Goal: Task Accomplishment & Management: Use online tool/utility

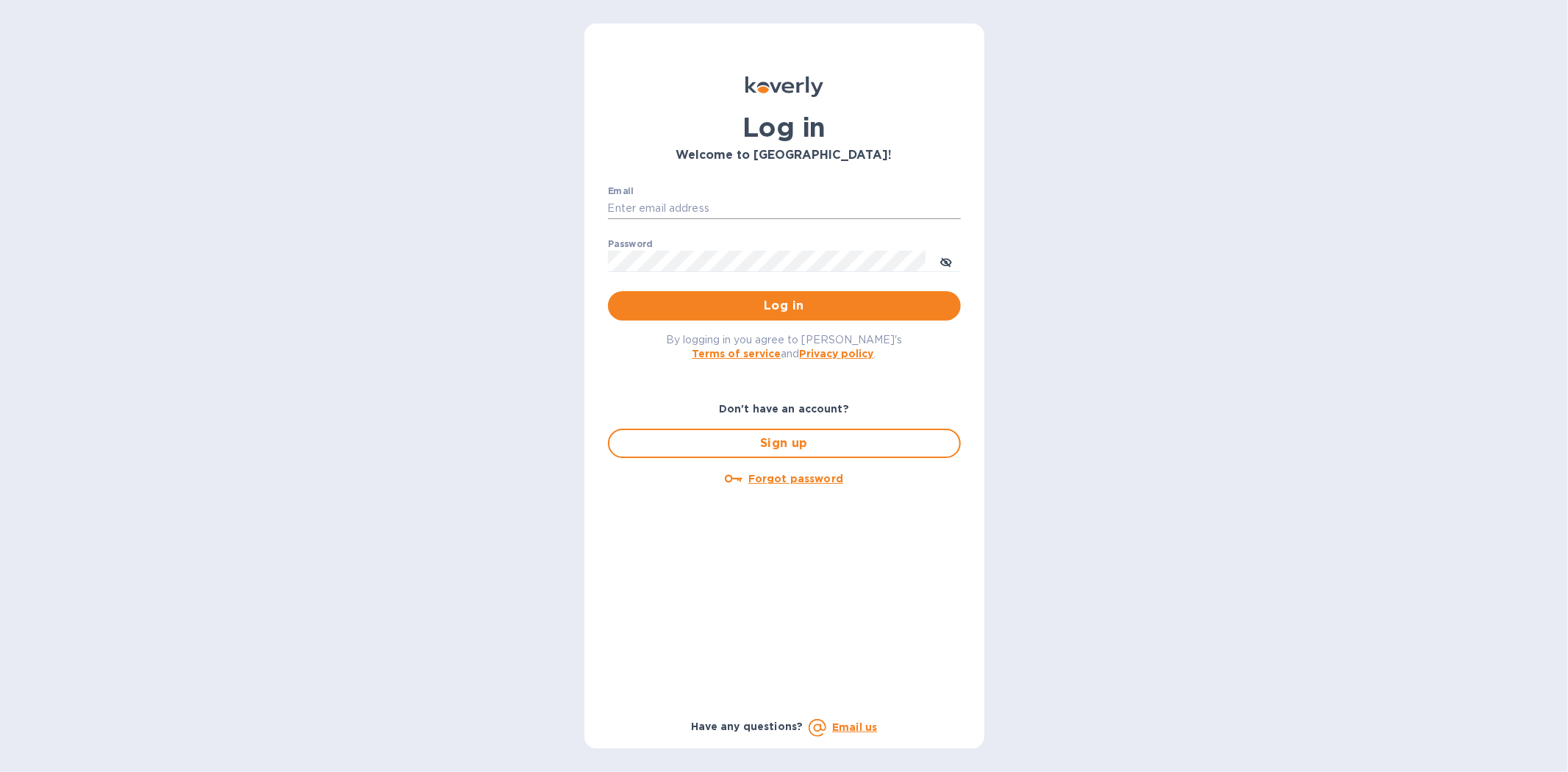
click at [654, 203] on input "Email" at bounding box center [784, 209] width 353 height 22
click at [622, 204] on input "Email" at bounding box center [784, 209] width 353 height 22
type input "kyle@seasalt.com"
click at [608, 291] on button "Log in" at bounding box center [784, 306] width 353 height 30
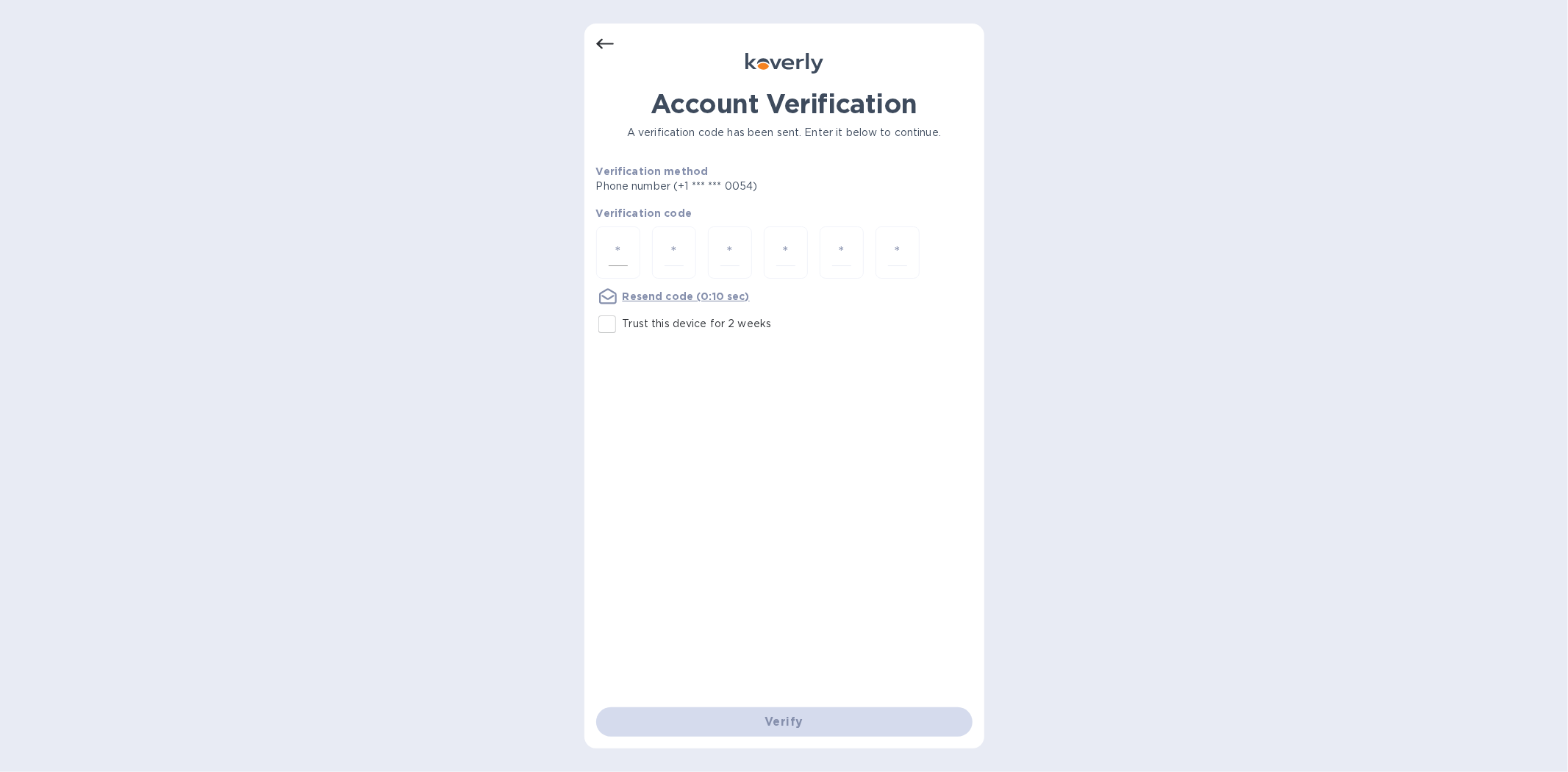
click at [623, 246] on input "number" at bounding box center [618, 253] width 19 height 27
type input "4"
type input "7"
type input "3"
type input "9"
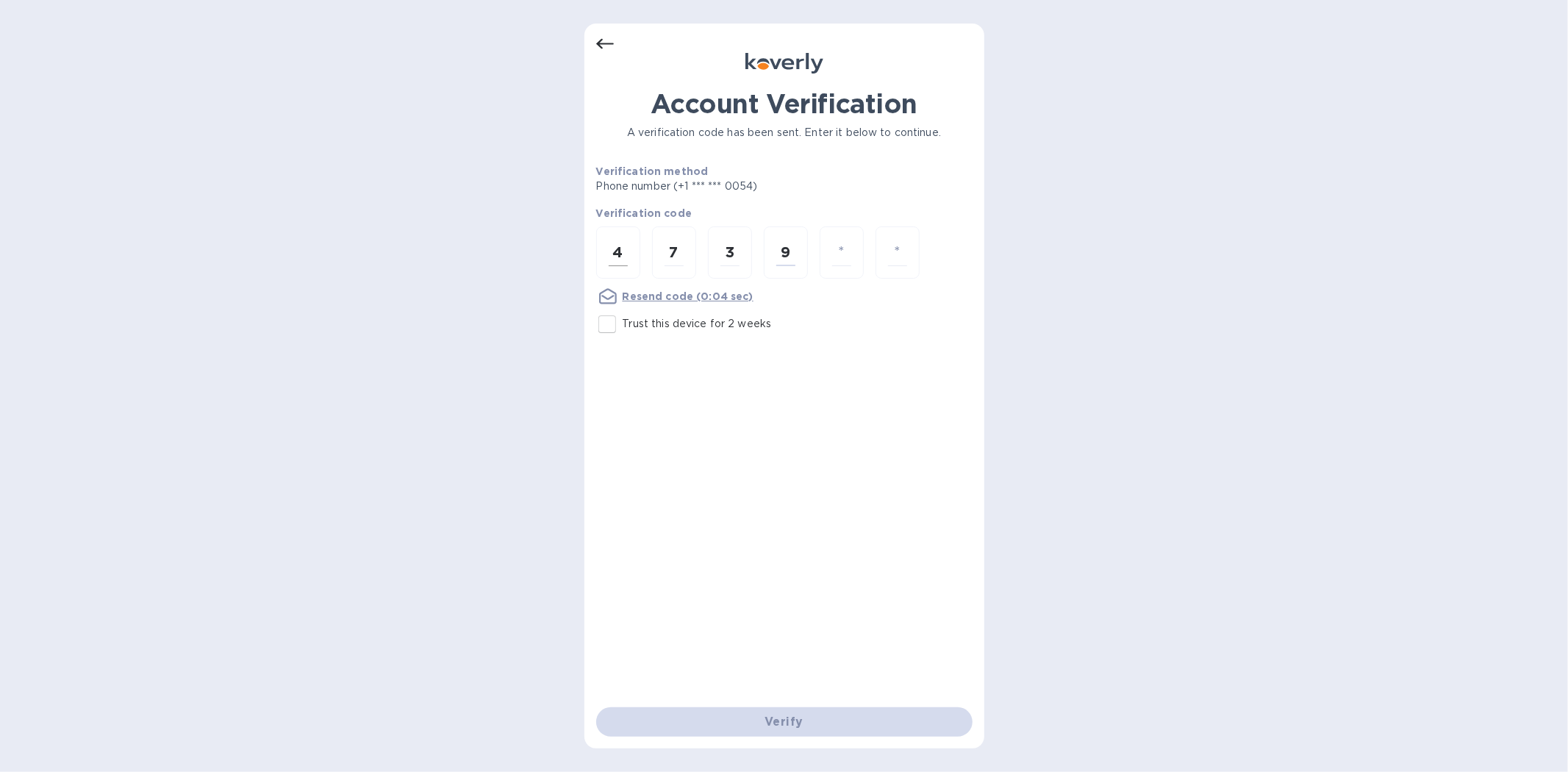
type input "8"
type input "6"
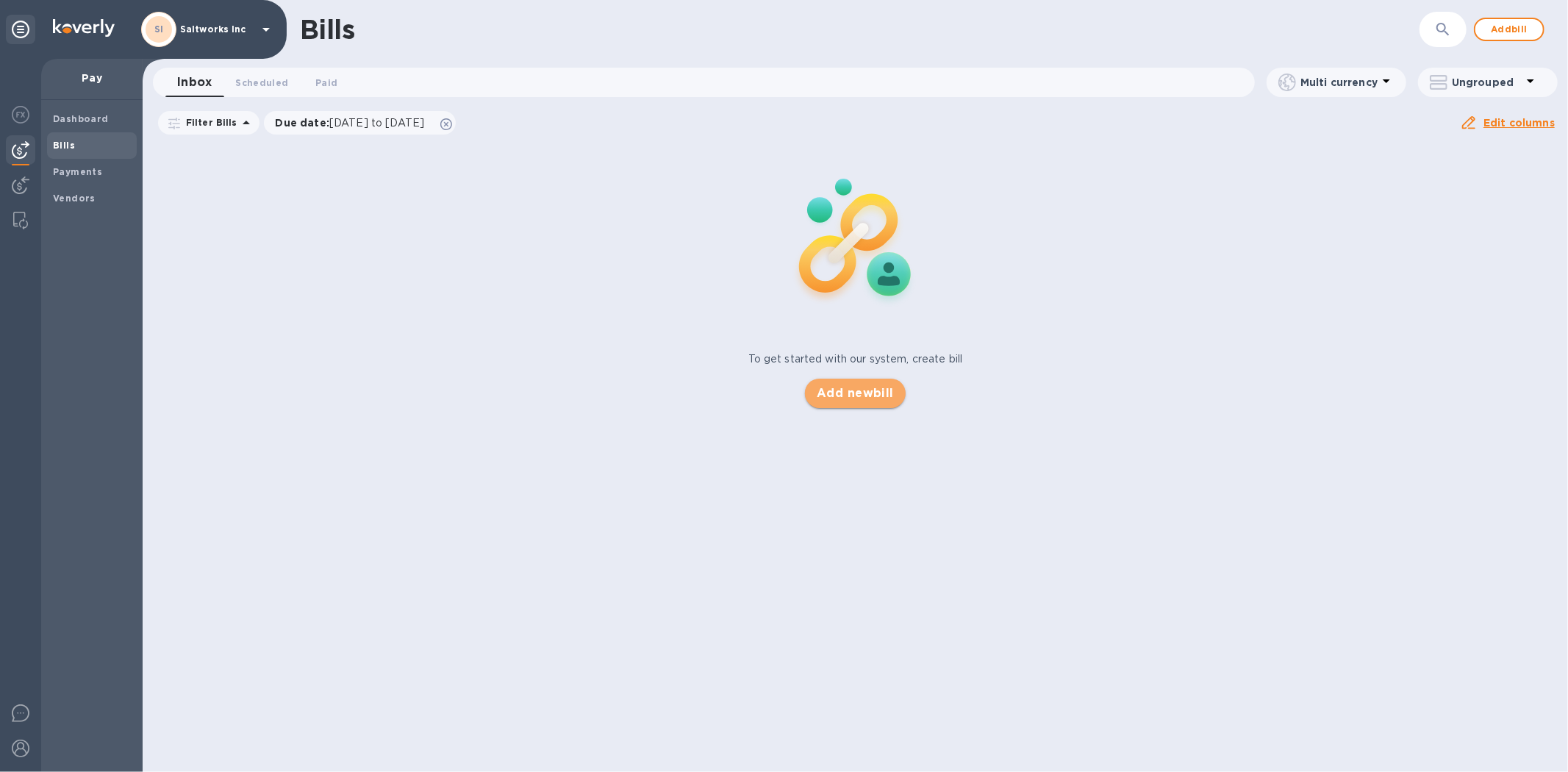
click at [851, 386] on span "Add new bill" at bounding box center [855, 393] width 77 height 17
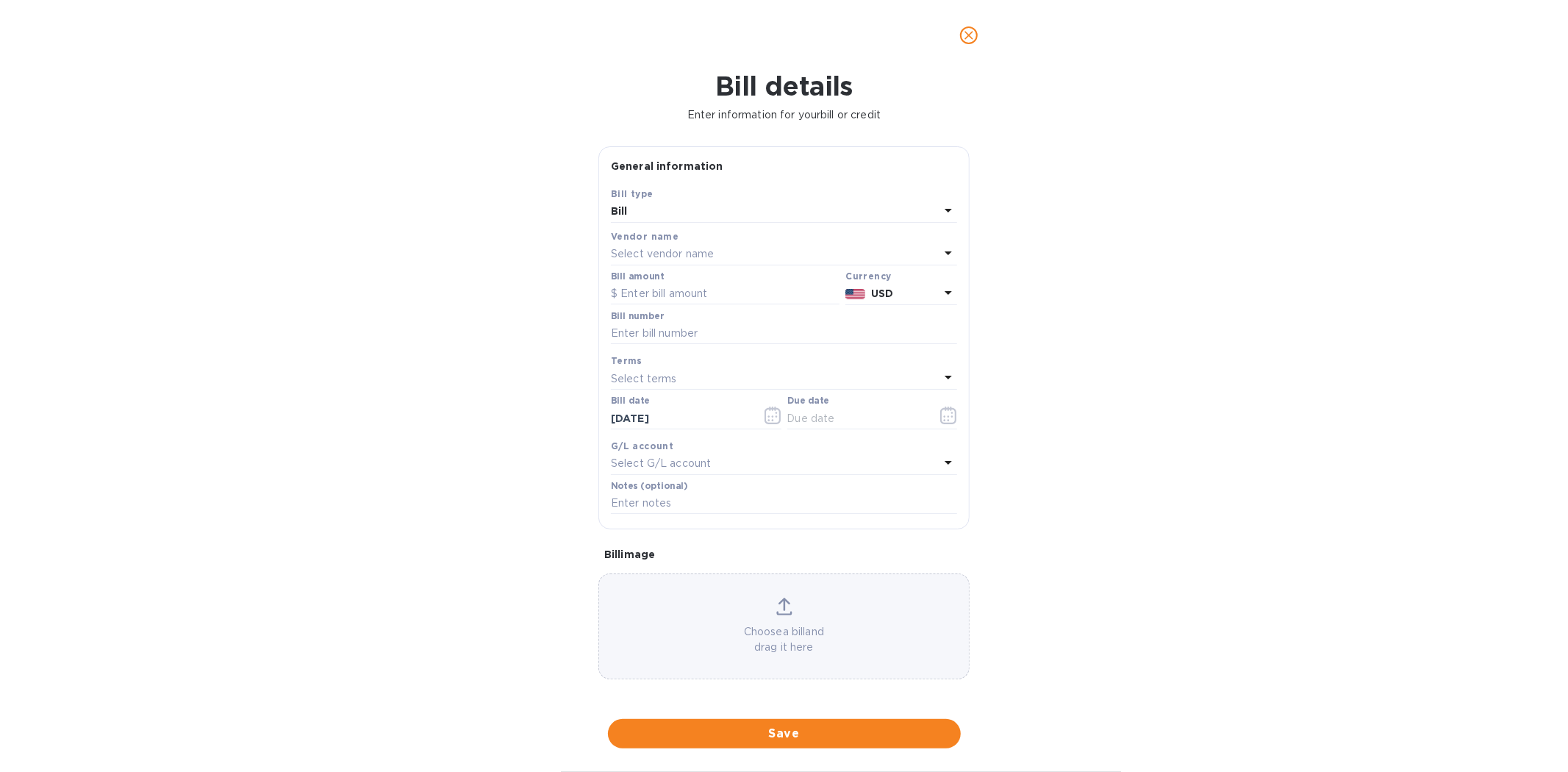
click at [690, 254] on p "Select vendor name" at bounding box center [663, 254] width 103 height 15
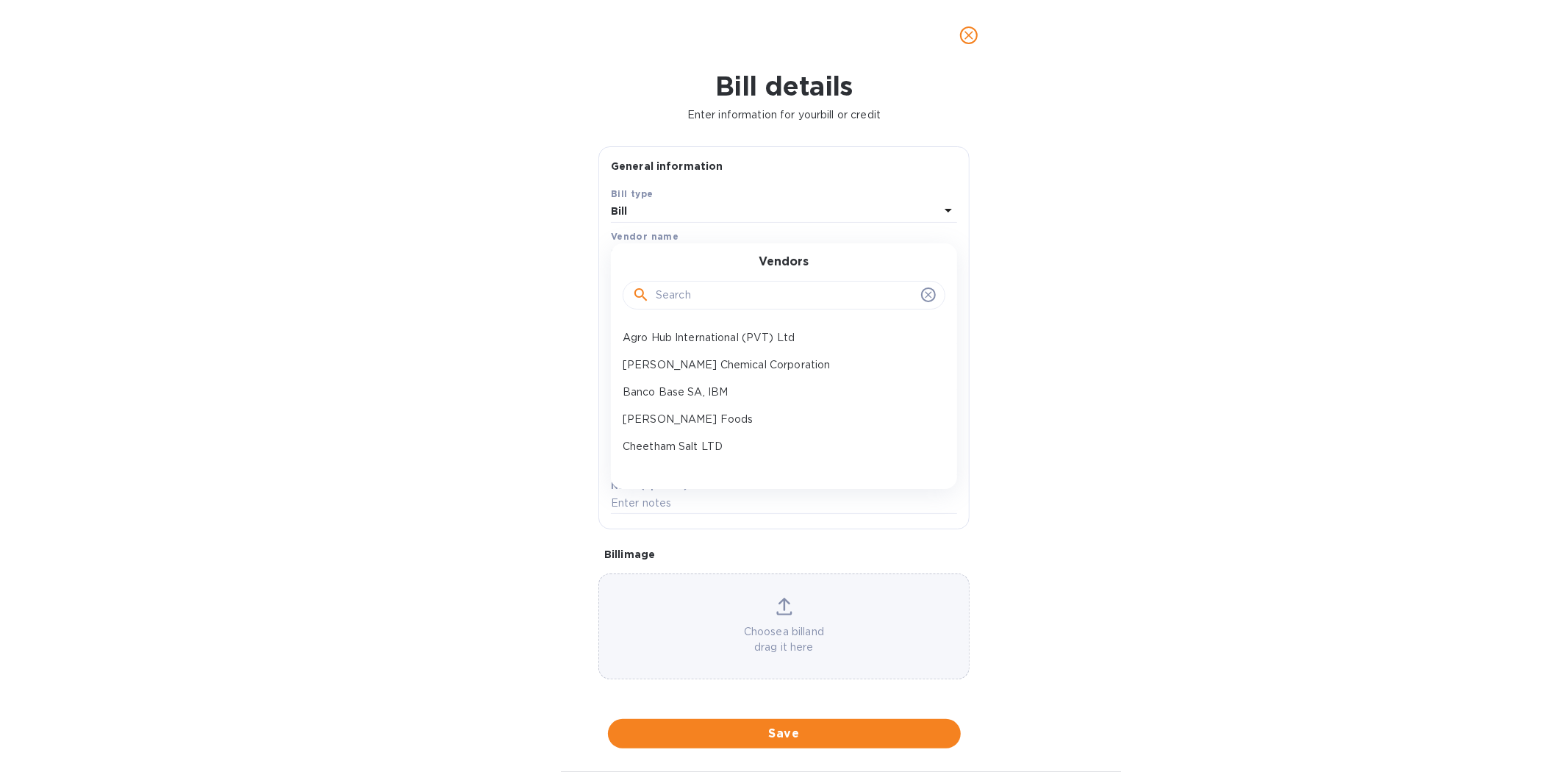
click at [704, 295] on input "text" at bounding box center [786, 295] width 260 height 22
type input "lai"
click at [716, 364] on p "Shandong Laiyu Chemical Co., LTD" at bounding box center [778, 365] width 311 height 15
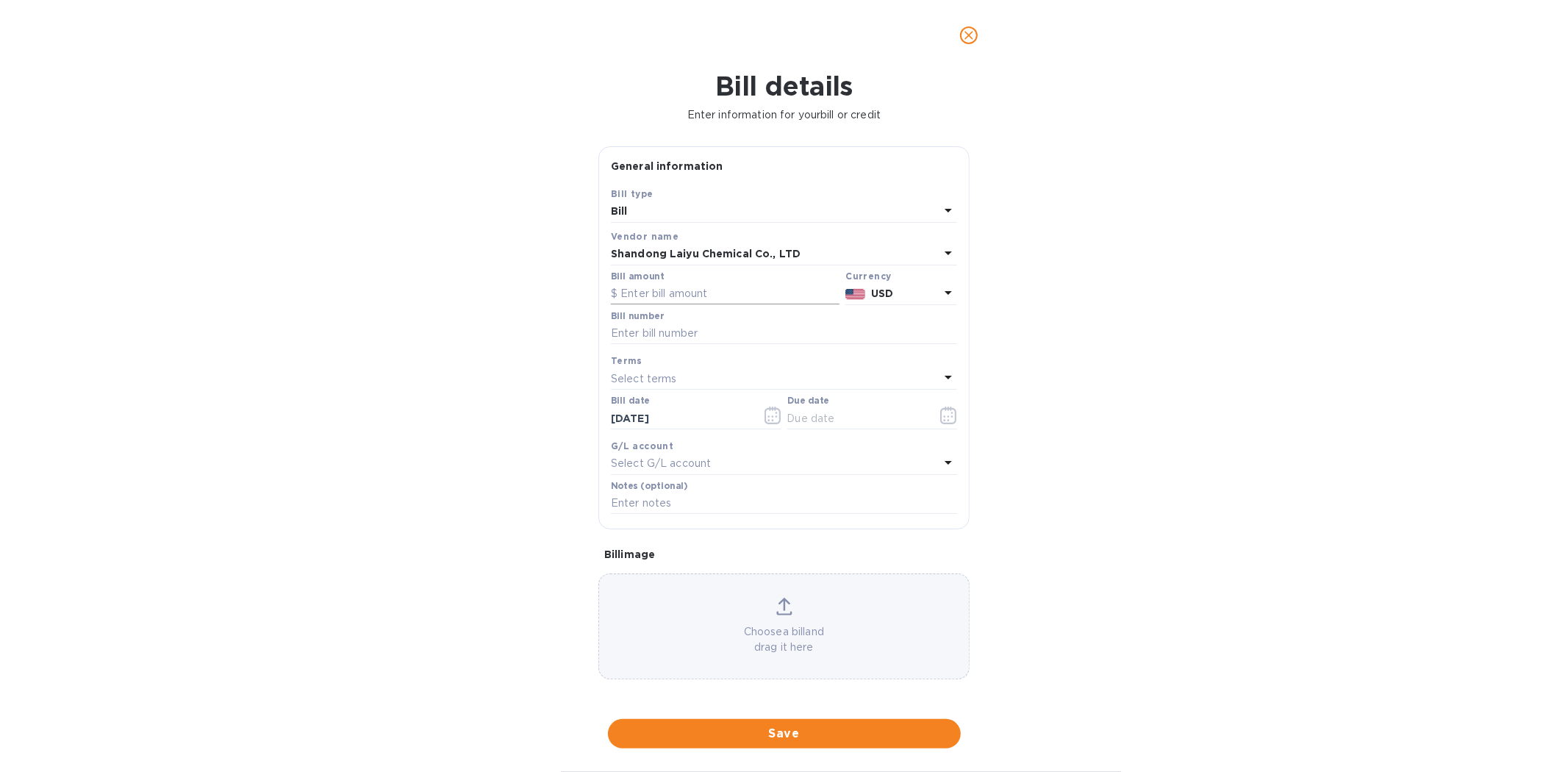
click at [672, 295] on input "text" at bounding box center [725, 294] width 228 height 22
type input "5,900"
type input "SaltWorks INV 2025LYR0904"
click at [943, 416] on icon "button" at bounding box center [949, 415] width 17 height 17
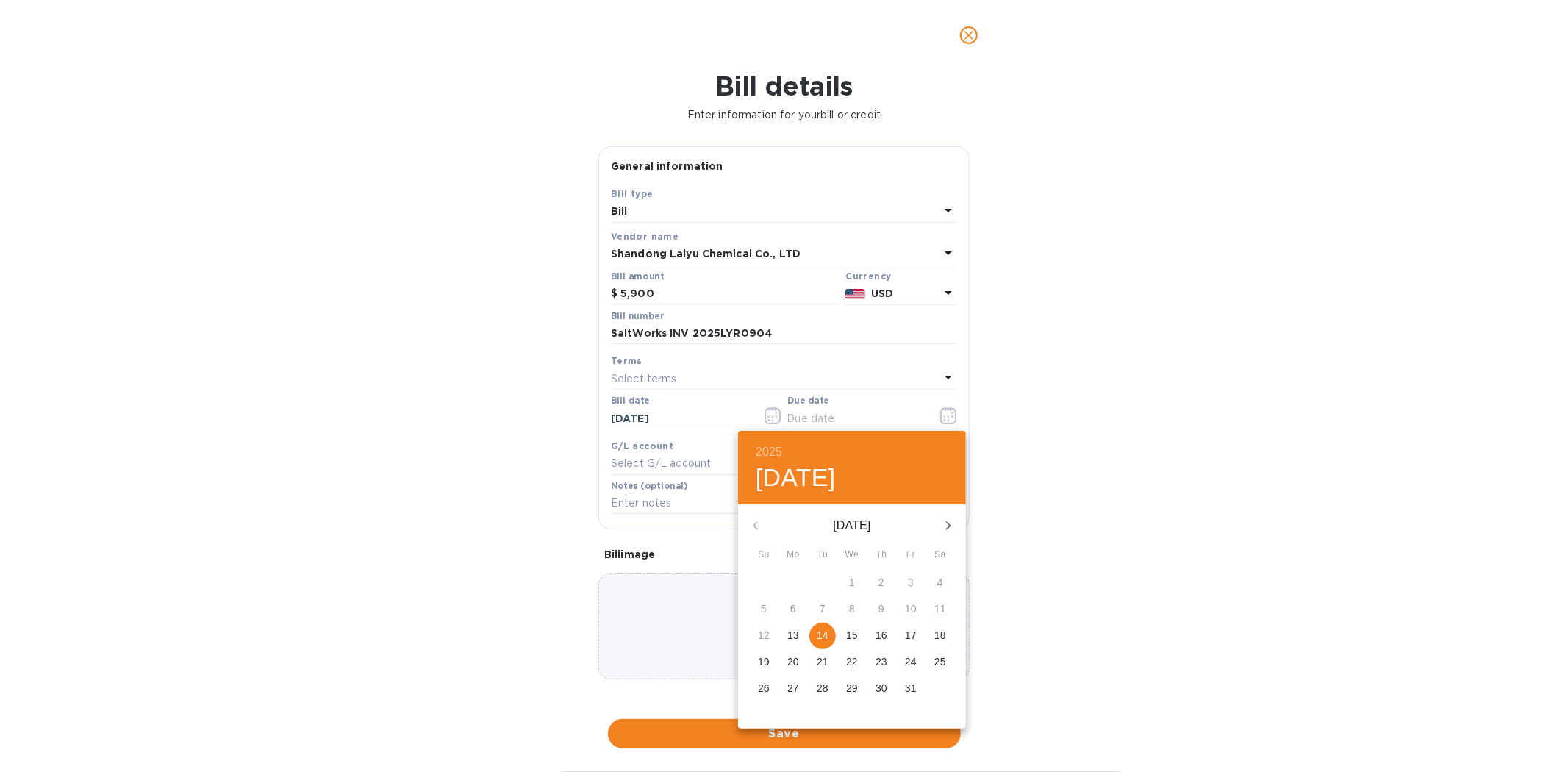
click at [817, 633] on p "14" at bounding box center [822, 635] width 11 height 14
type input "[DATE]"
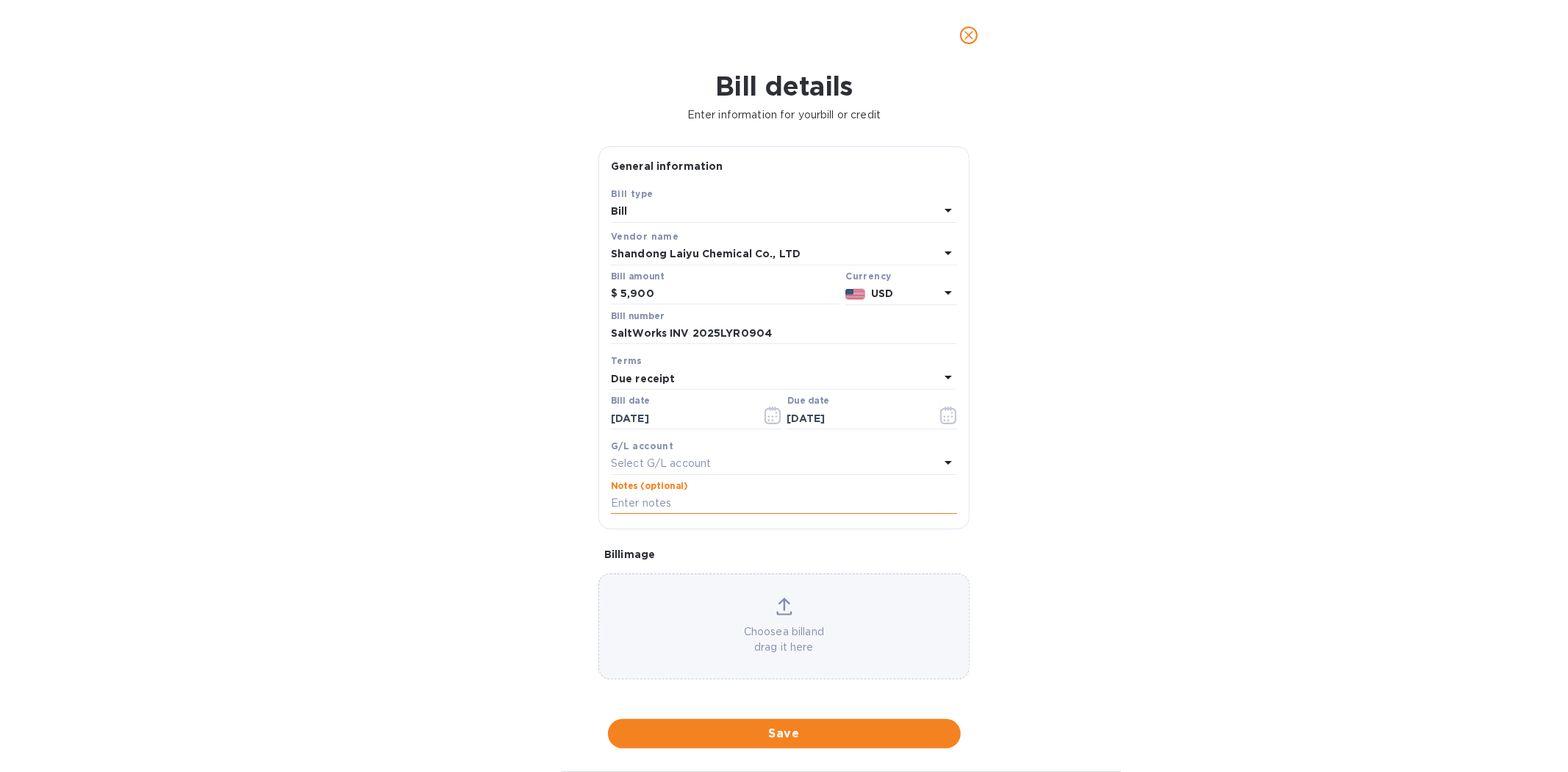
click at [643, 497] on input "text" at bounding box center [784, 503] width 346 height 22
click at [689, 335] on input "SaltWorks INV 2025LYR0904" at bounding box center [784, 333] width 346 height 22
click at [665, 509] on input "text" at bounding box center [784, 503] width 346 height 22
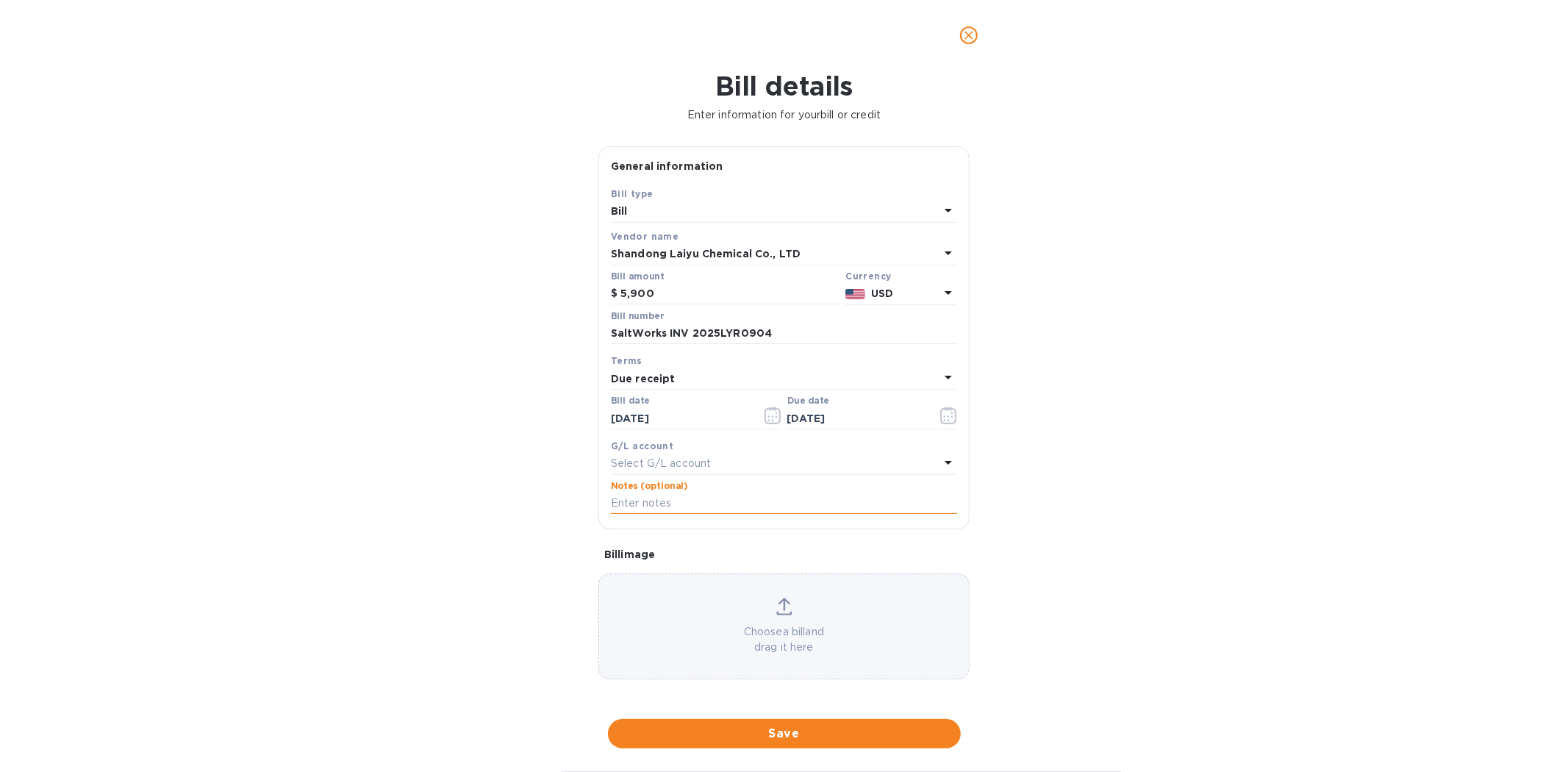
paste input "SaltWorks INV 2025LYR0904"
type input "SaltWorks INV 2025LYR0904"
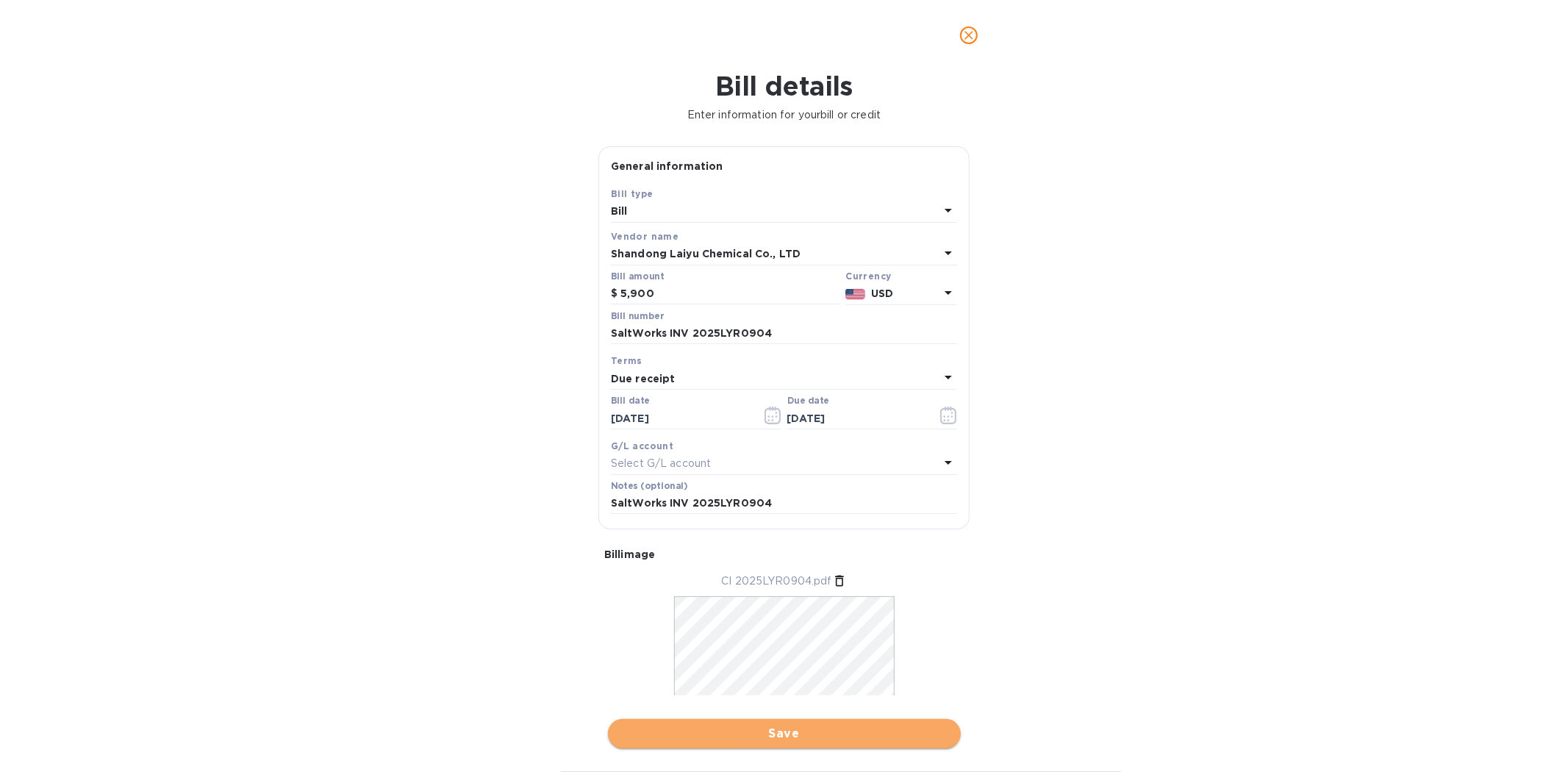
click at [785, 733] on span "Save" at bounding box center [785, 733] width 329 height 17
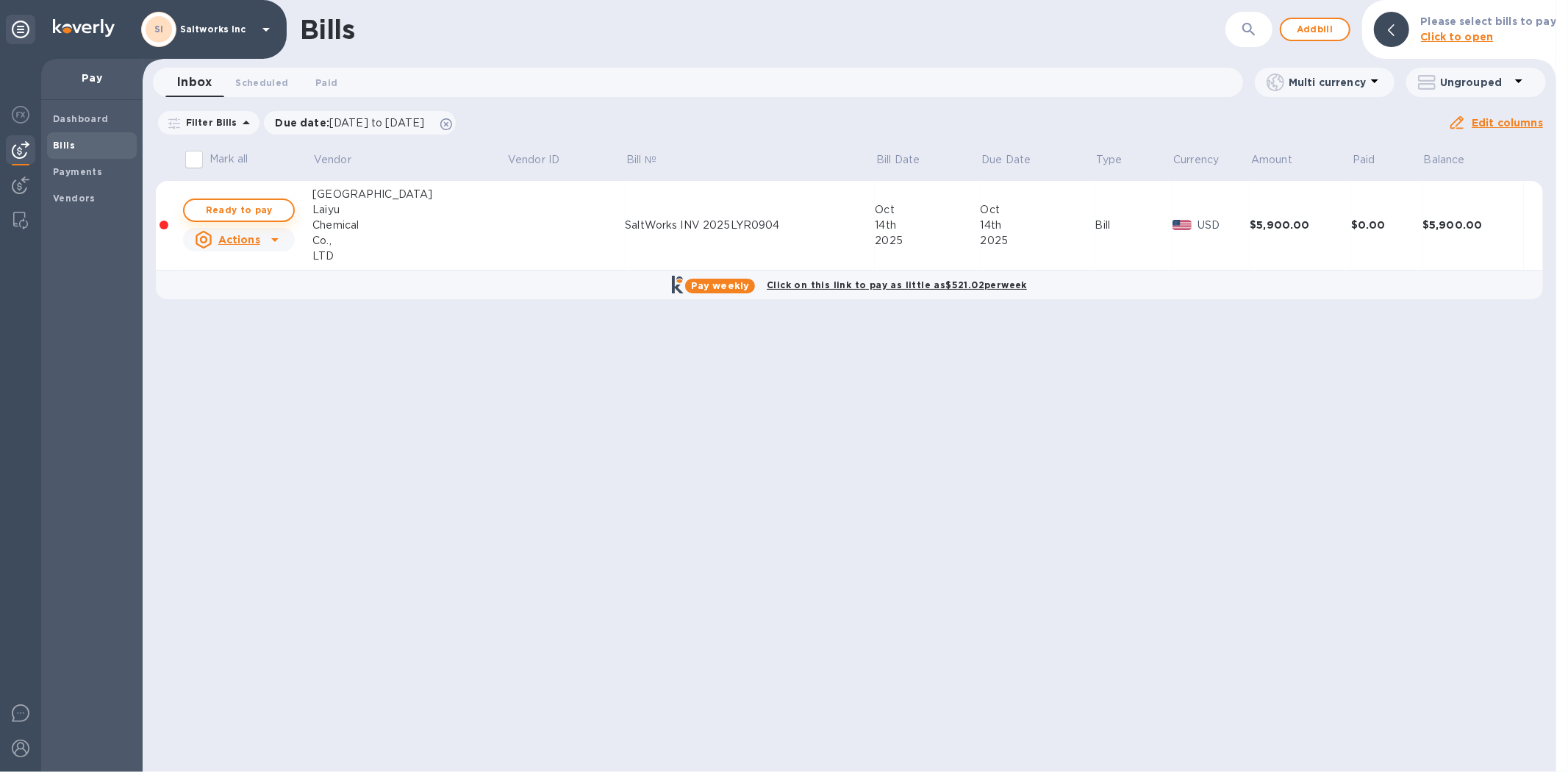
click at [244, 209] on span "Ready to pay" at bounding box center [239, 210] width 85 height 17
click at [239, 207] on span "Ready to pay" at bounding box center [239, 210] width 85 height 17
checkbox input "true"
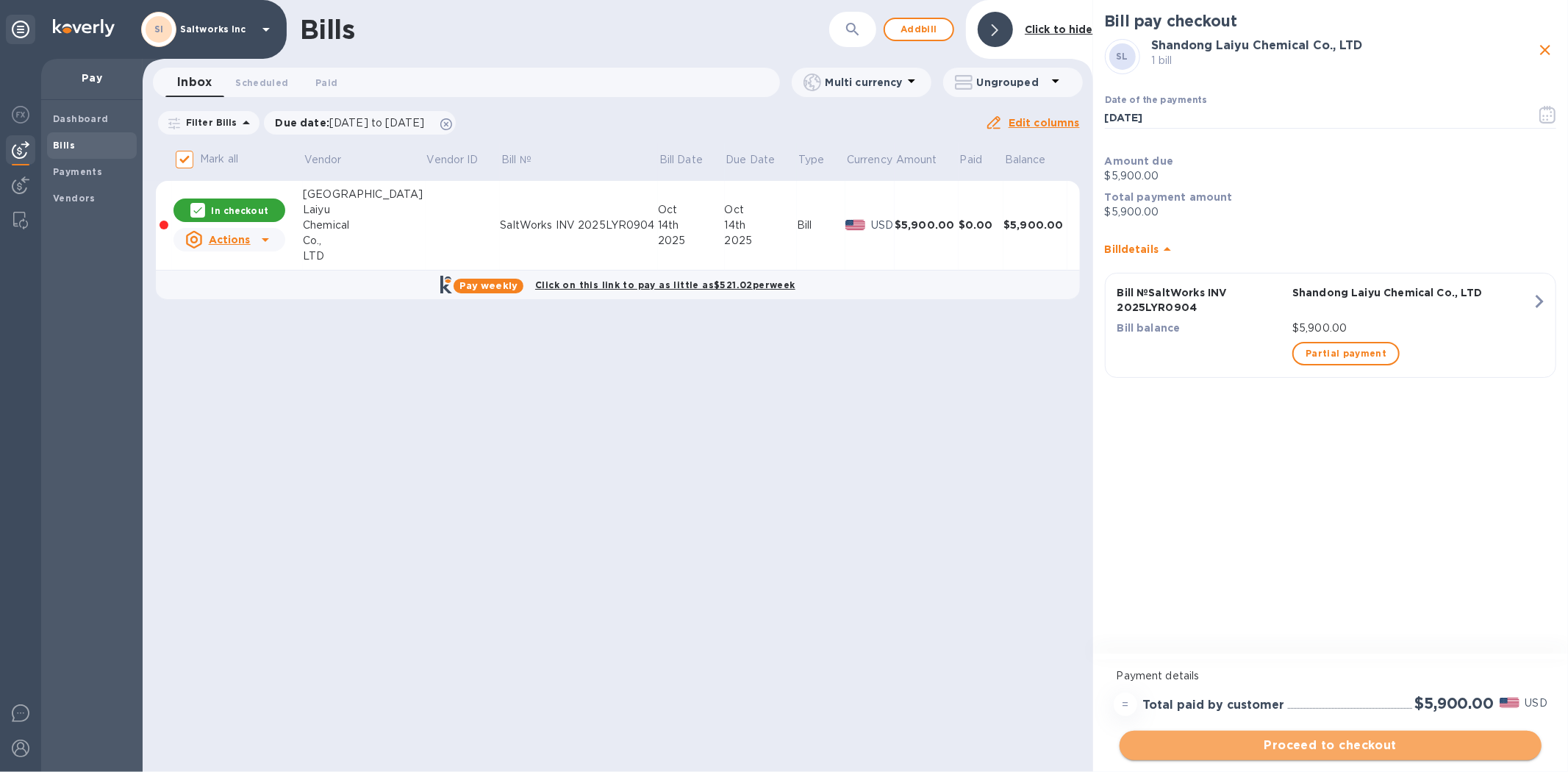
click at [1307, 745] on span "Proceed to checkout" at bounding box center [1330, 745] width 398 height 17
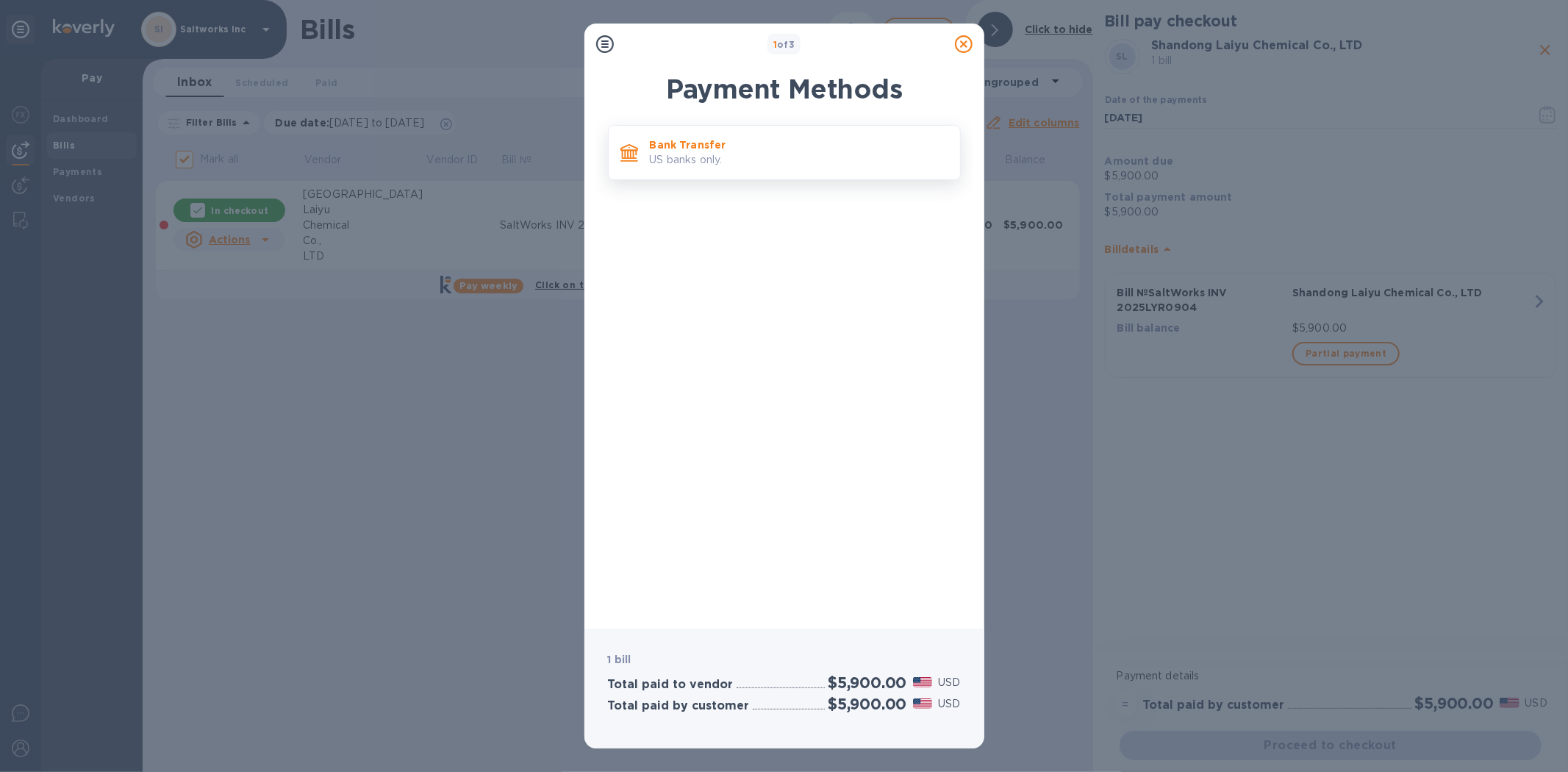
click at [679, 145] on p "Bank Transfer" at bounding box center [798, 144] width 298 height 14
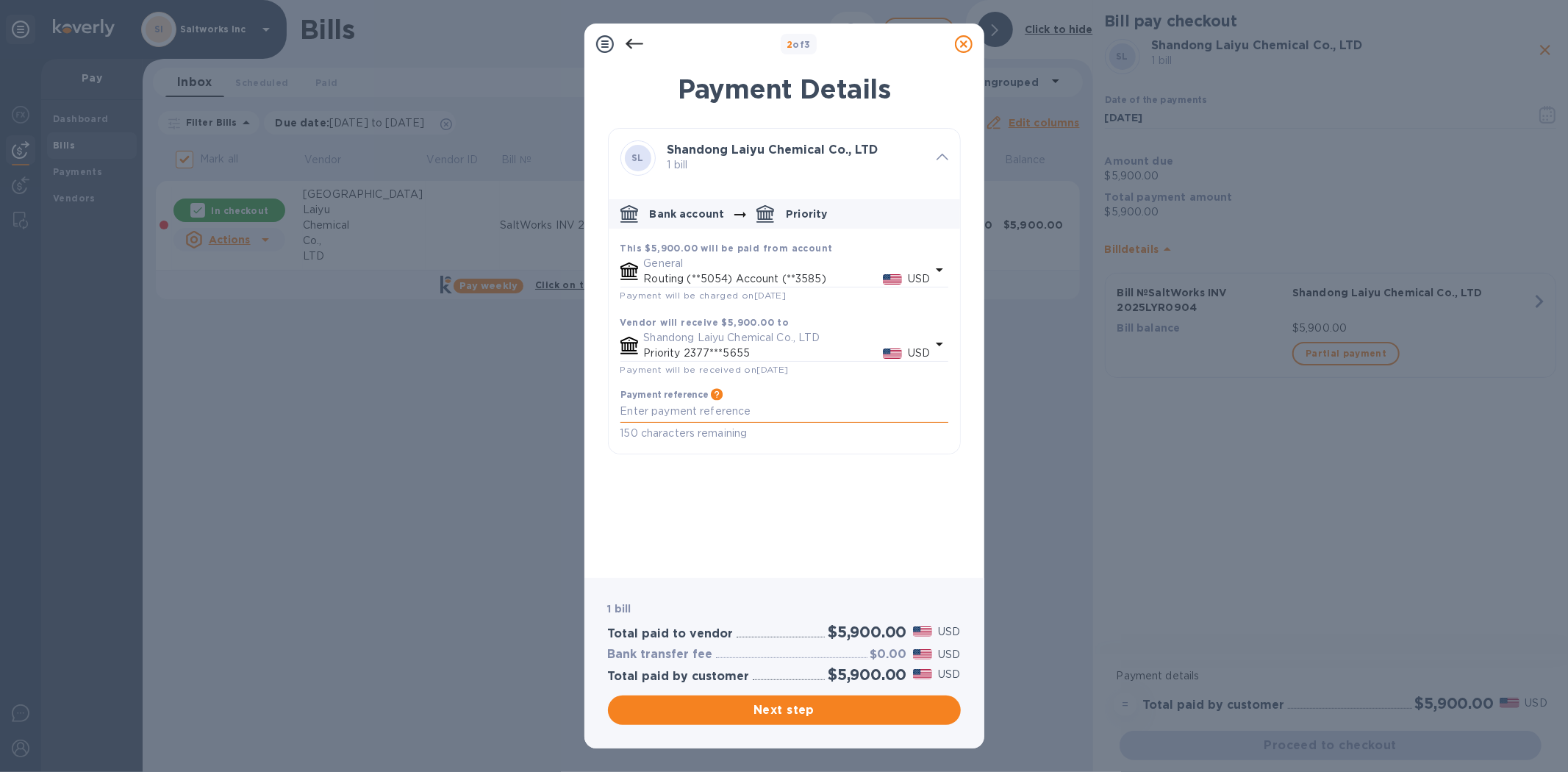
click at [655, 414] on textarea "default-method" at bounding box center [785, 411] width 328 height 12
paste textarea "SaltWorks INV 2025LYR0904"
type textarea "SaltWorks INV 2025LYR0904"
click at [767, 711] on span "Next step" at bounding box center [785, 710] width 329 height 17
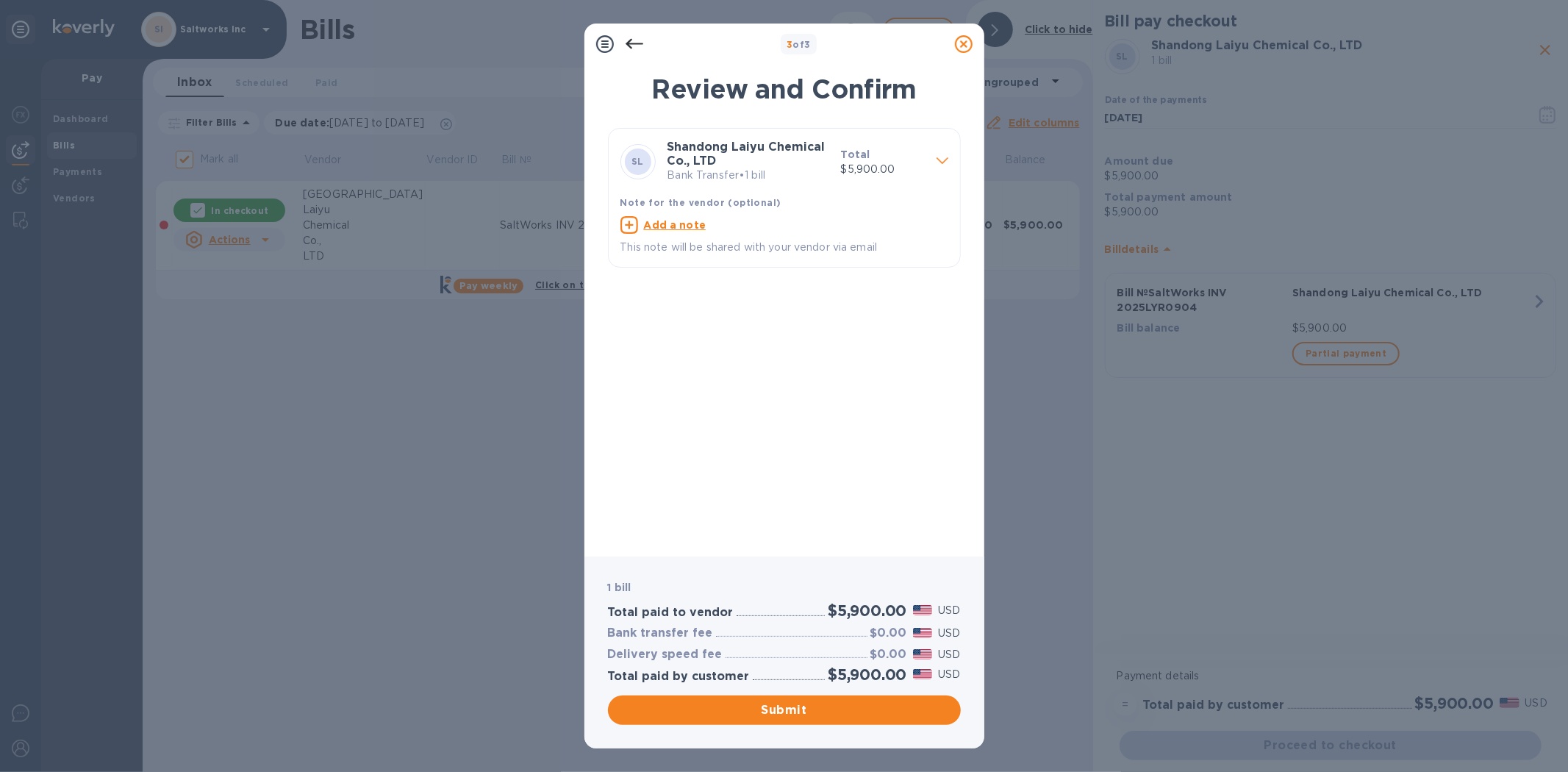
click at [674, 232] on p "Add a note" at bounding box center [675, 225] width 62 height 14
click at [671, 228] on textarea at bounding box center [773, 227] width 304 height 12
paste textarea "SaltWorks INV 2025LYR0904"
type textarea "SaltWorks INV 2025LYR0904"
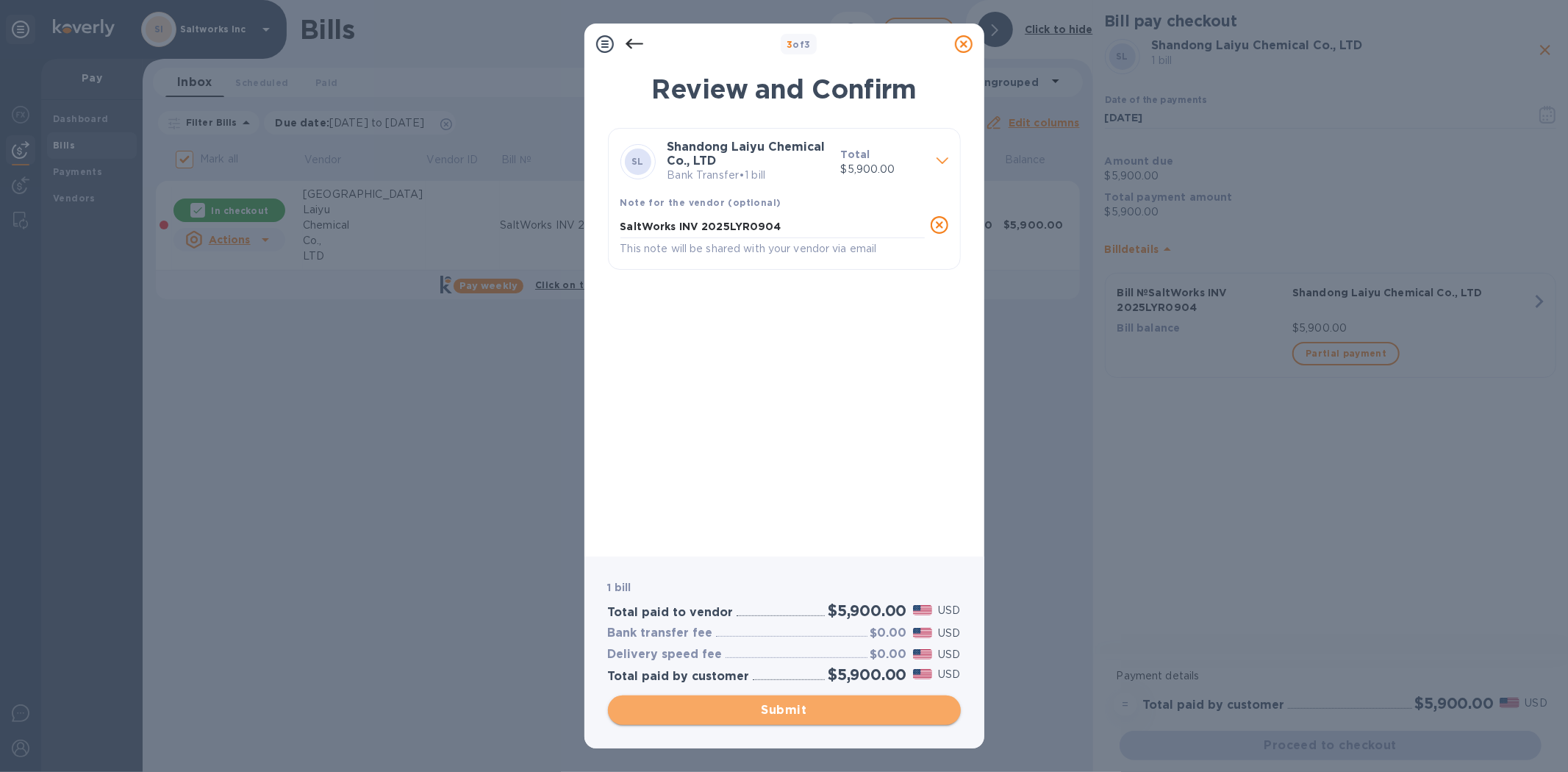
click at [791, 710] on span "Submit" at bounding box center [785, 710] width 329 height 17
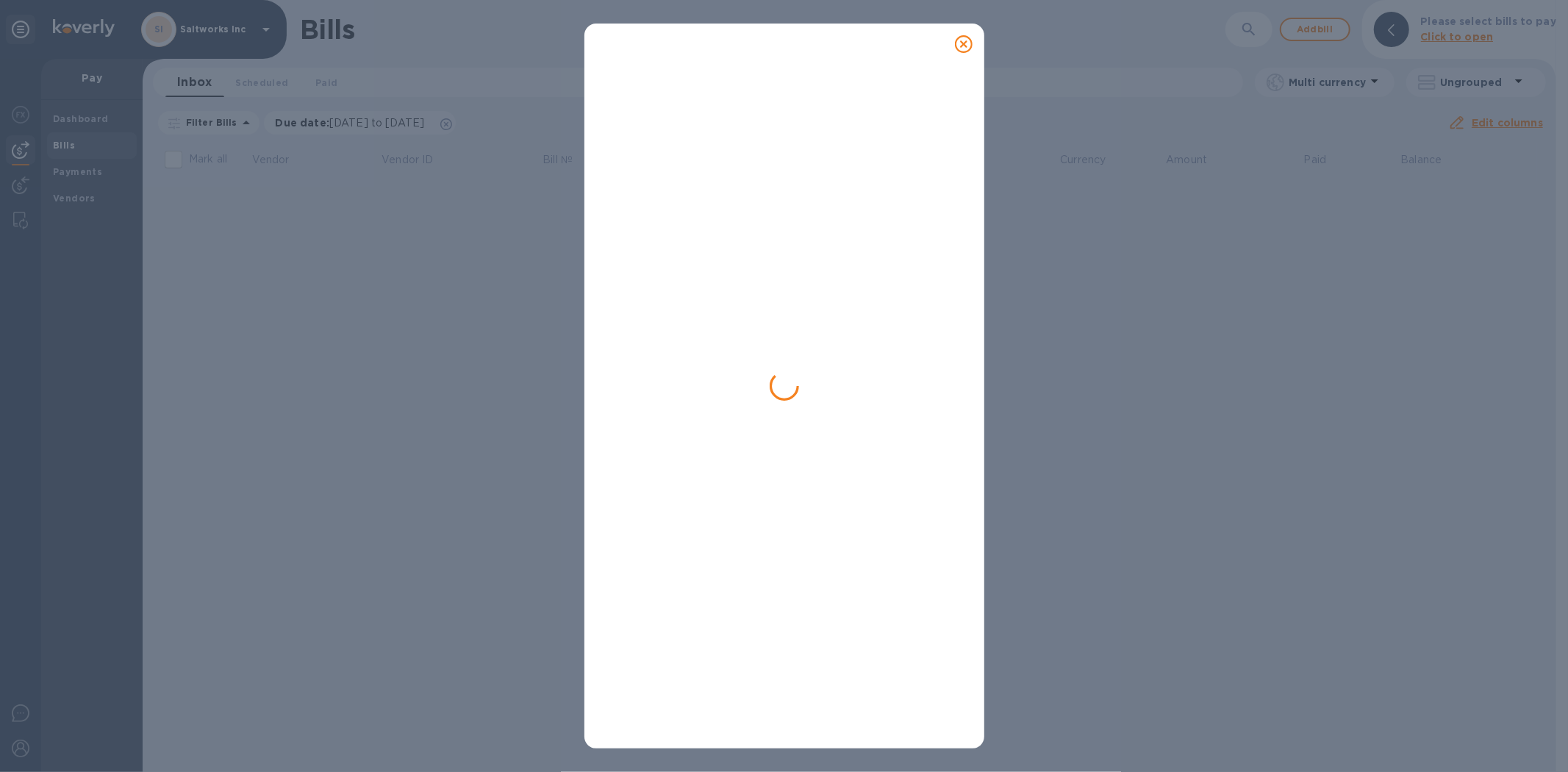
checkbox input "false"
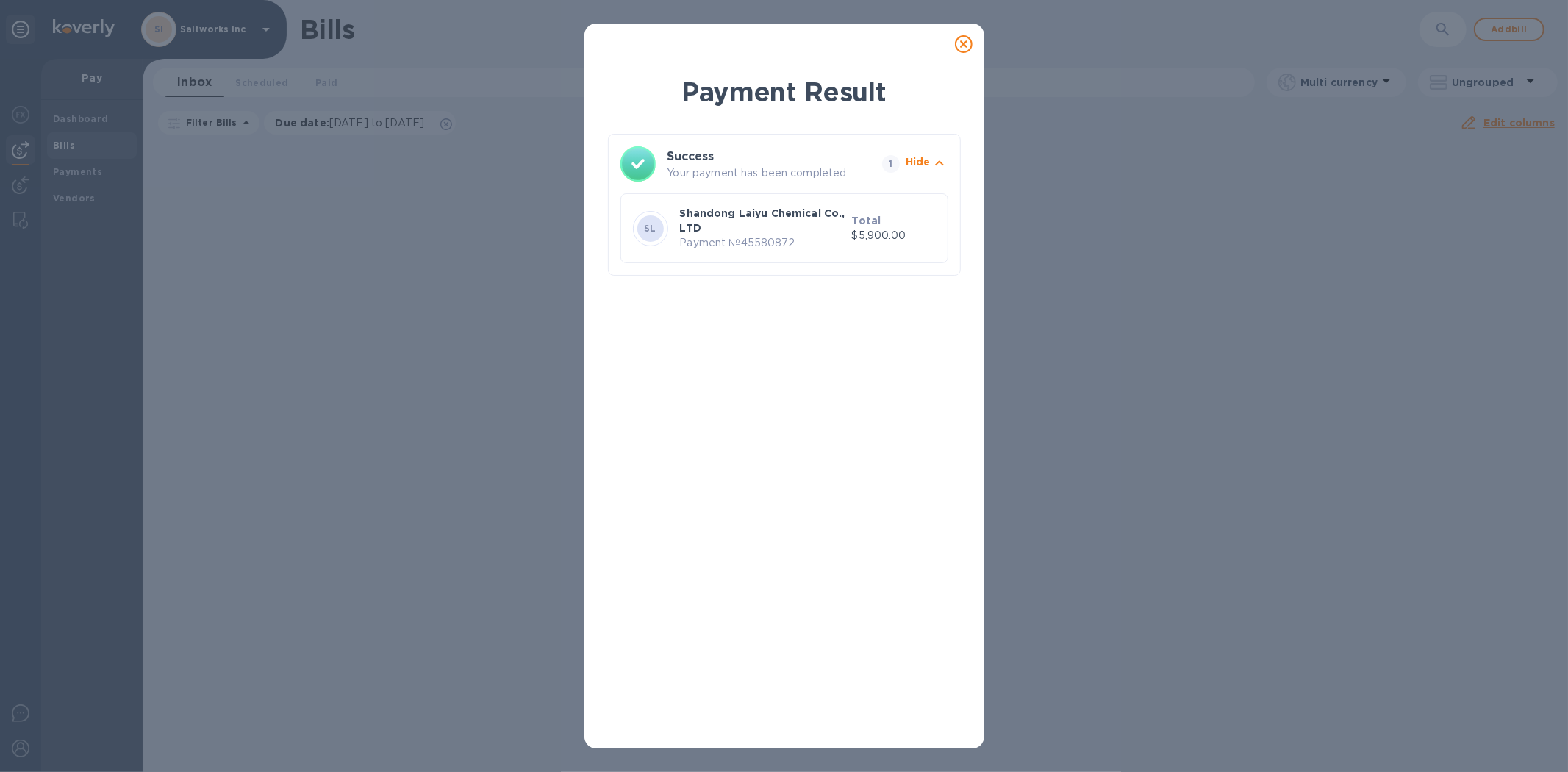
click at [964, 37] on icon at bounding box center [963, 43] width 17 height 17
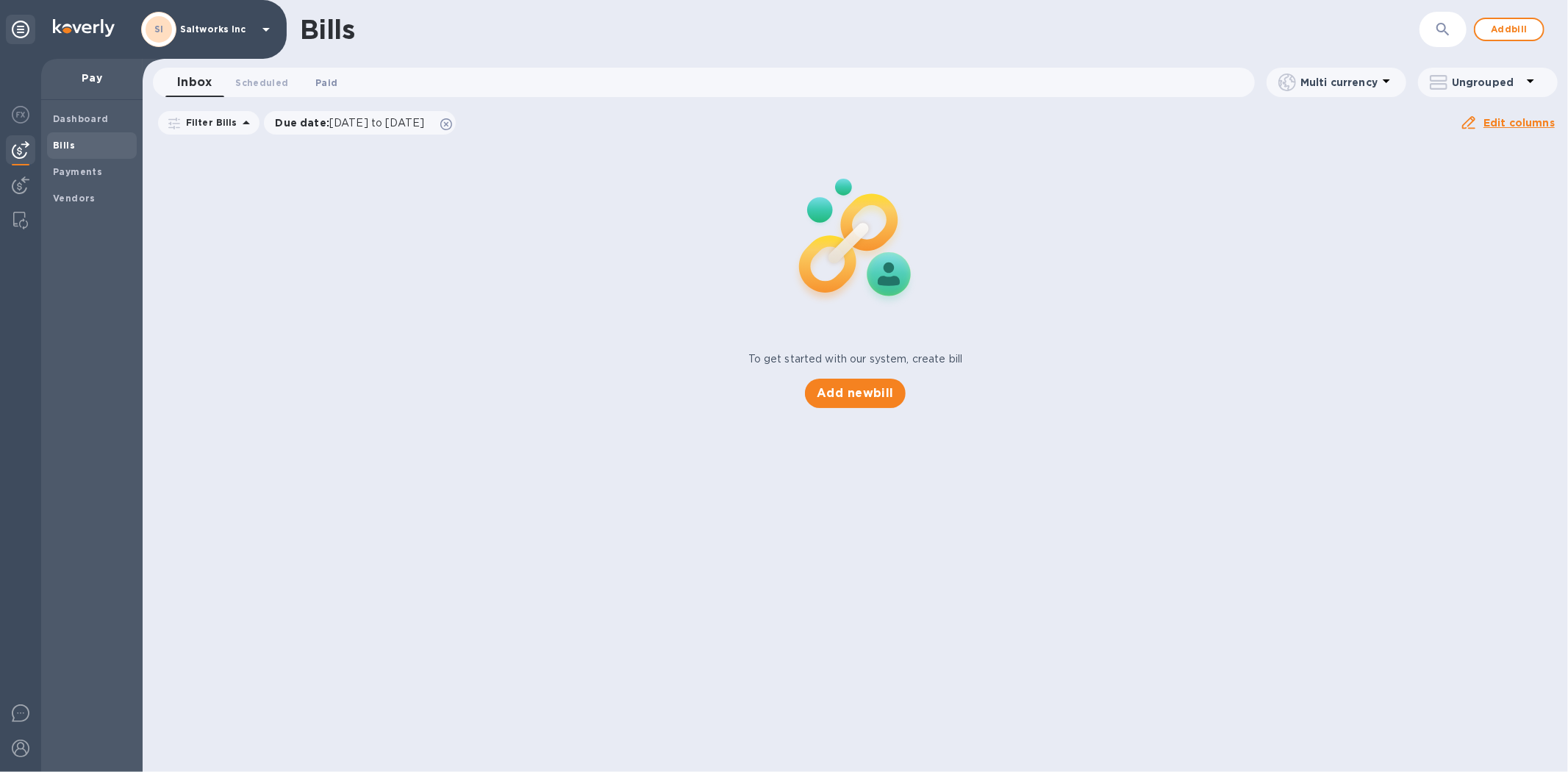
click at [325, 78] on span "Paid 0" at bounding box center [326, 83] width 22 height 15
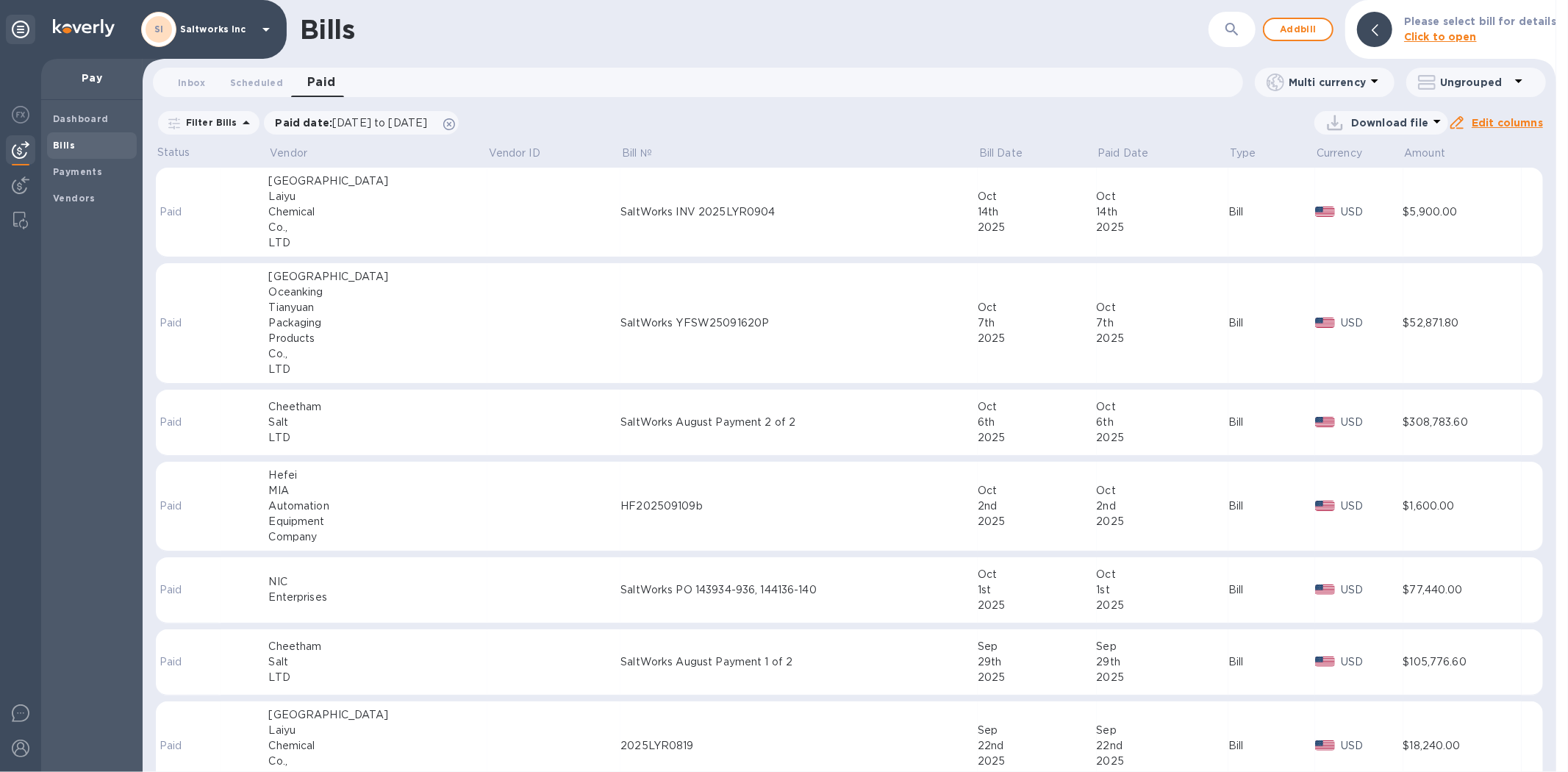
click at [487, 212] on td at bounding box center [553, 213] width 133 height 90
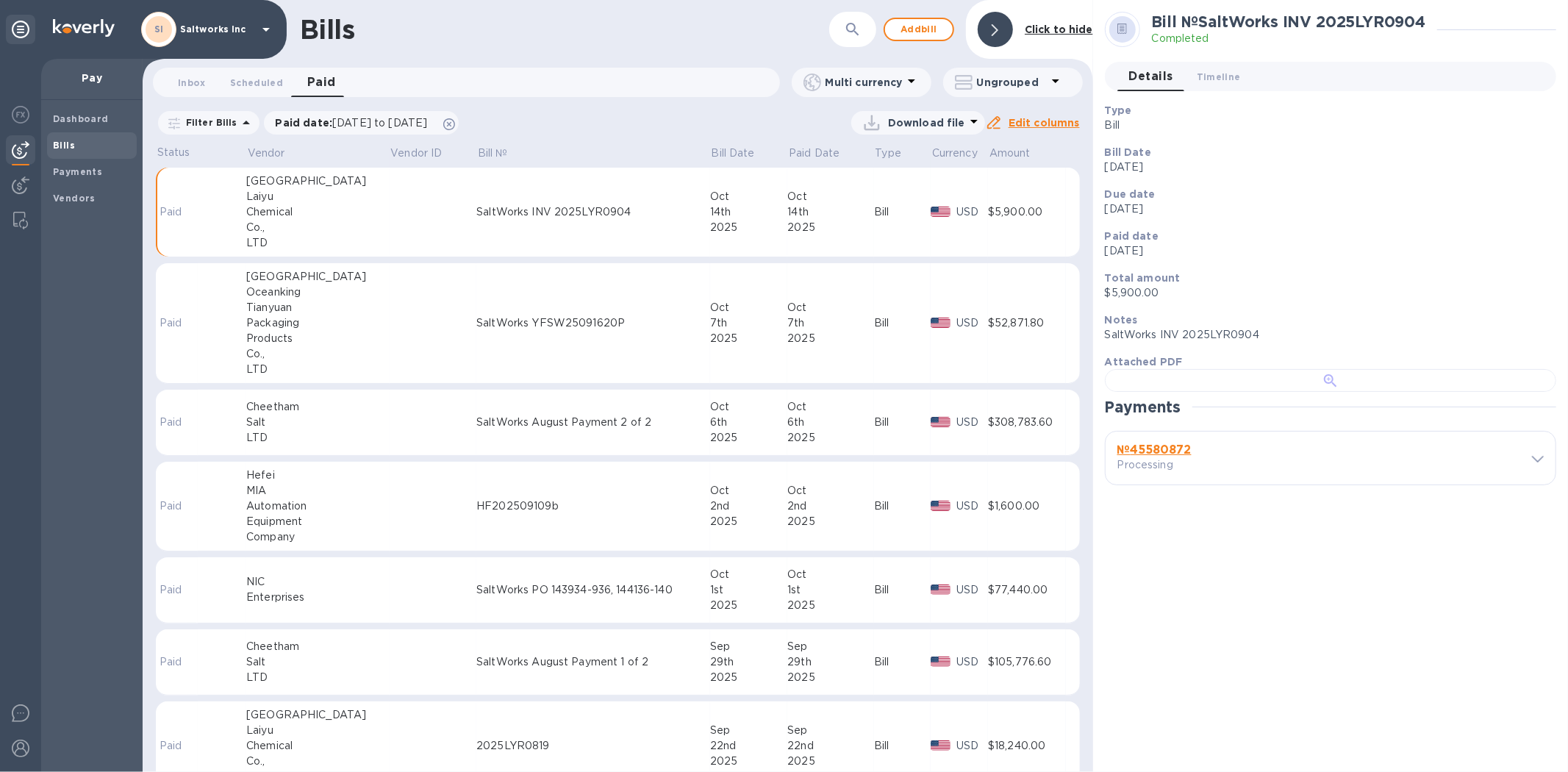
scroll to position [348, 0]
click at [1191, 457] on b "№ 45580872" at bounding box center [1154, 449] width 74 height 14
